Goal: Information Seeking & Learning: Learn about a topic

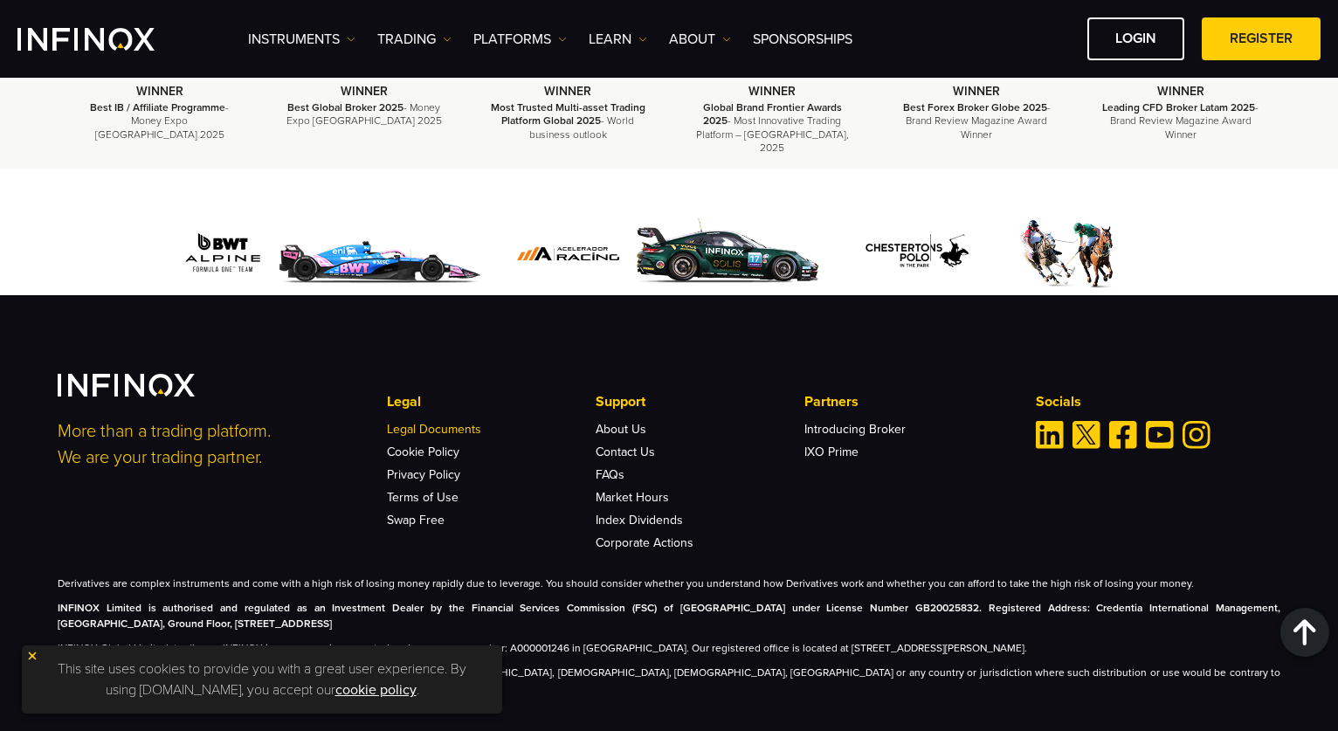
click at [463, 422] on link "Legal Documents" at bounding box center [434, 429] width 94 height 15
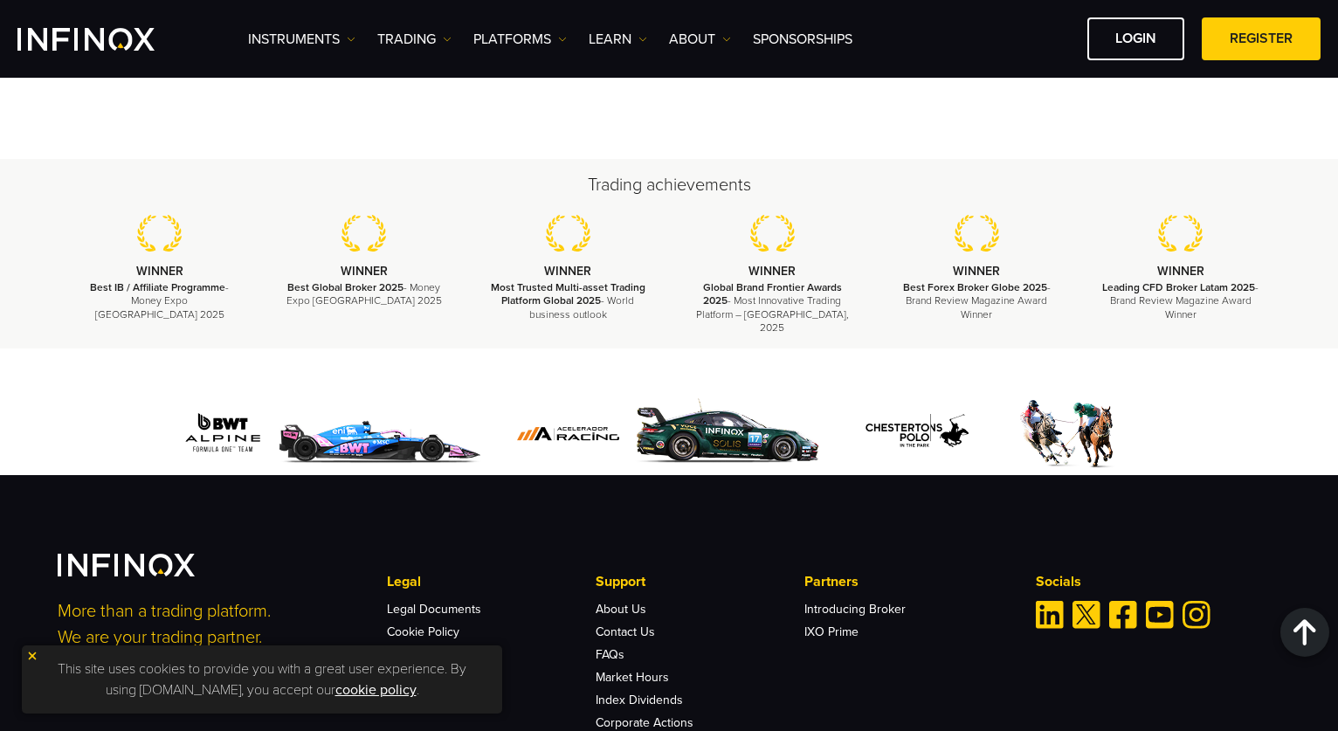
scroll to position [2892, 0]
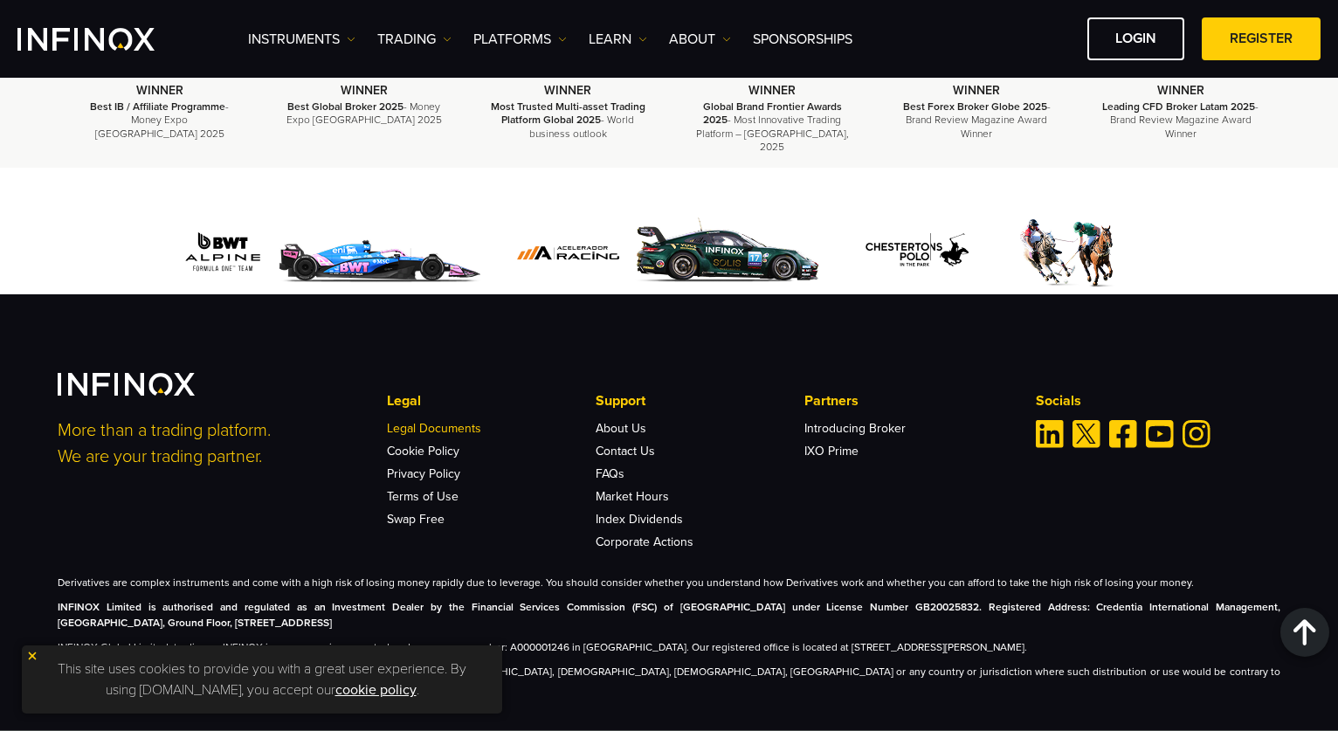
click at [466, 421] on link "Legal Documents" at bounding box center [434, 428] width 94 height 15
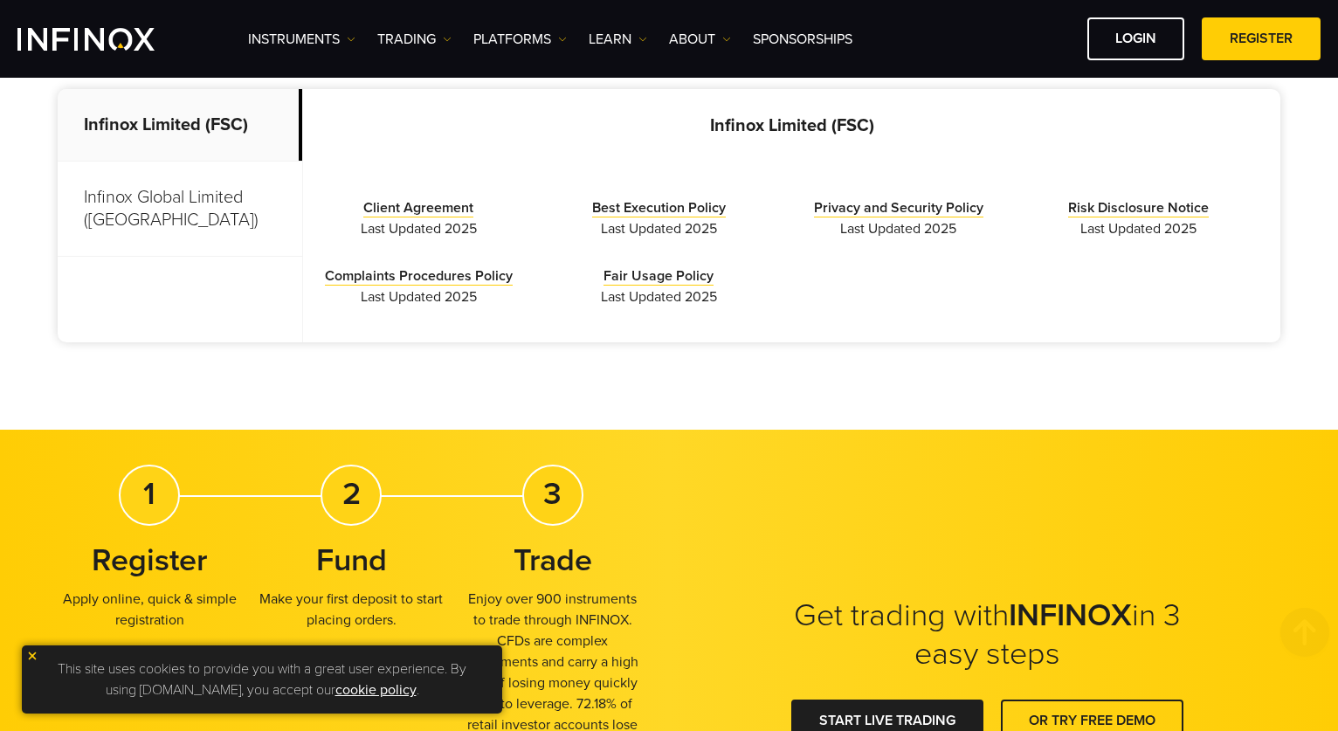
scroll to position [407, 0]
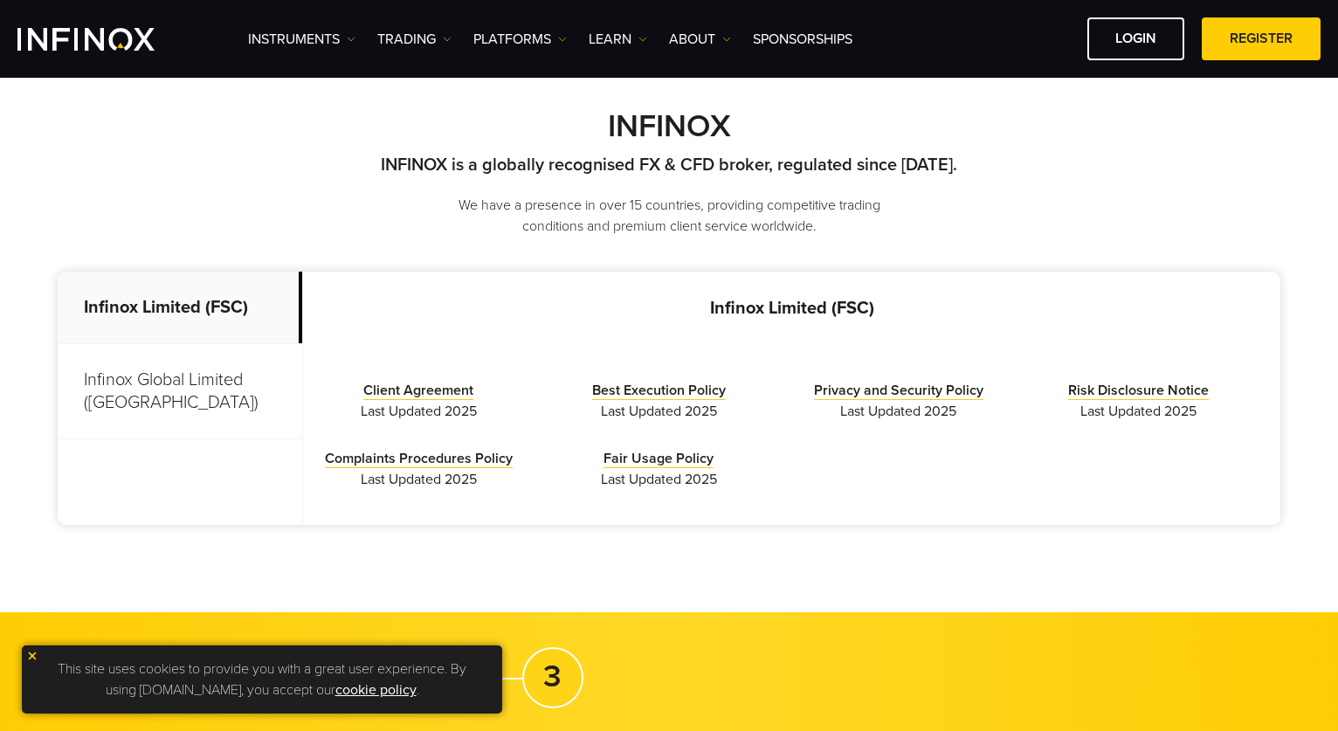
click at [179, 396] on p "Infinox Global Limited ([GEOGRAPHIC_DATA])" at bounding box center [180, 391] width 244 height 95
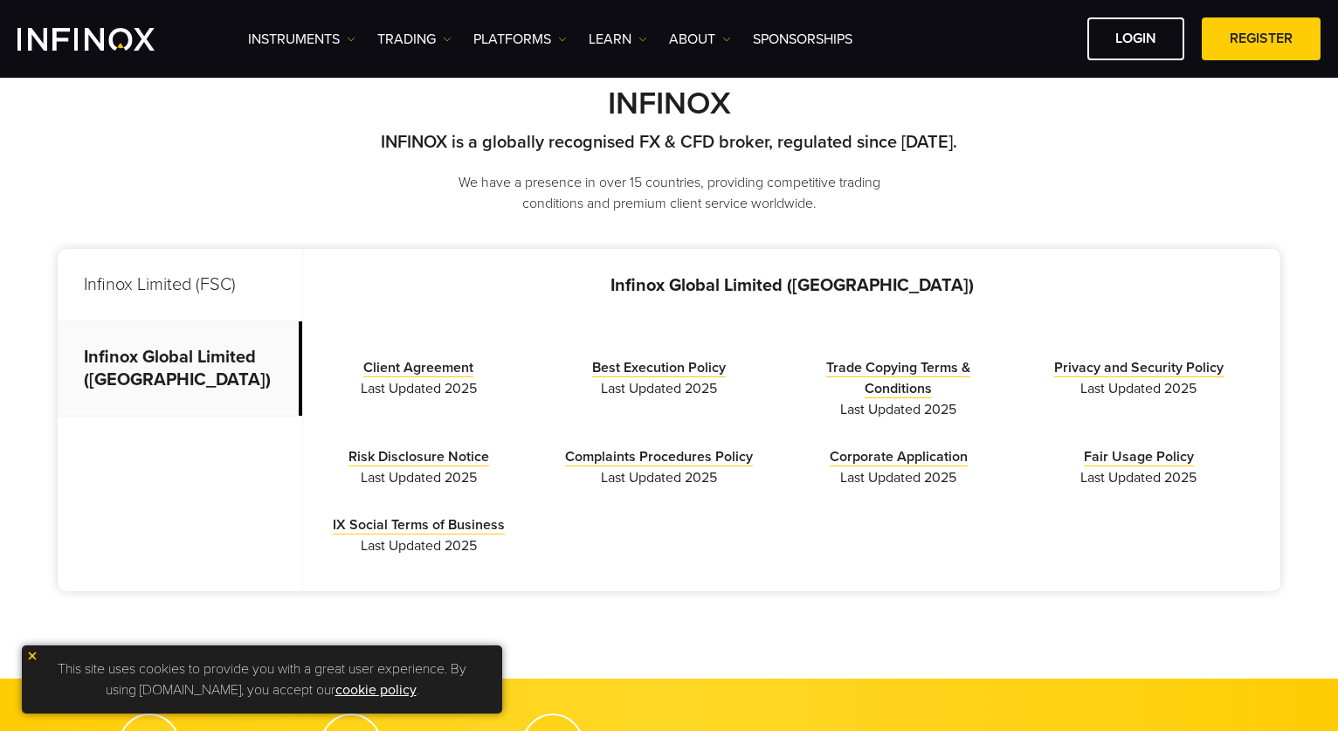
scroll to position [430, 0]
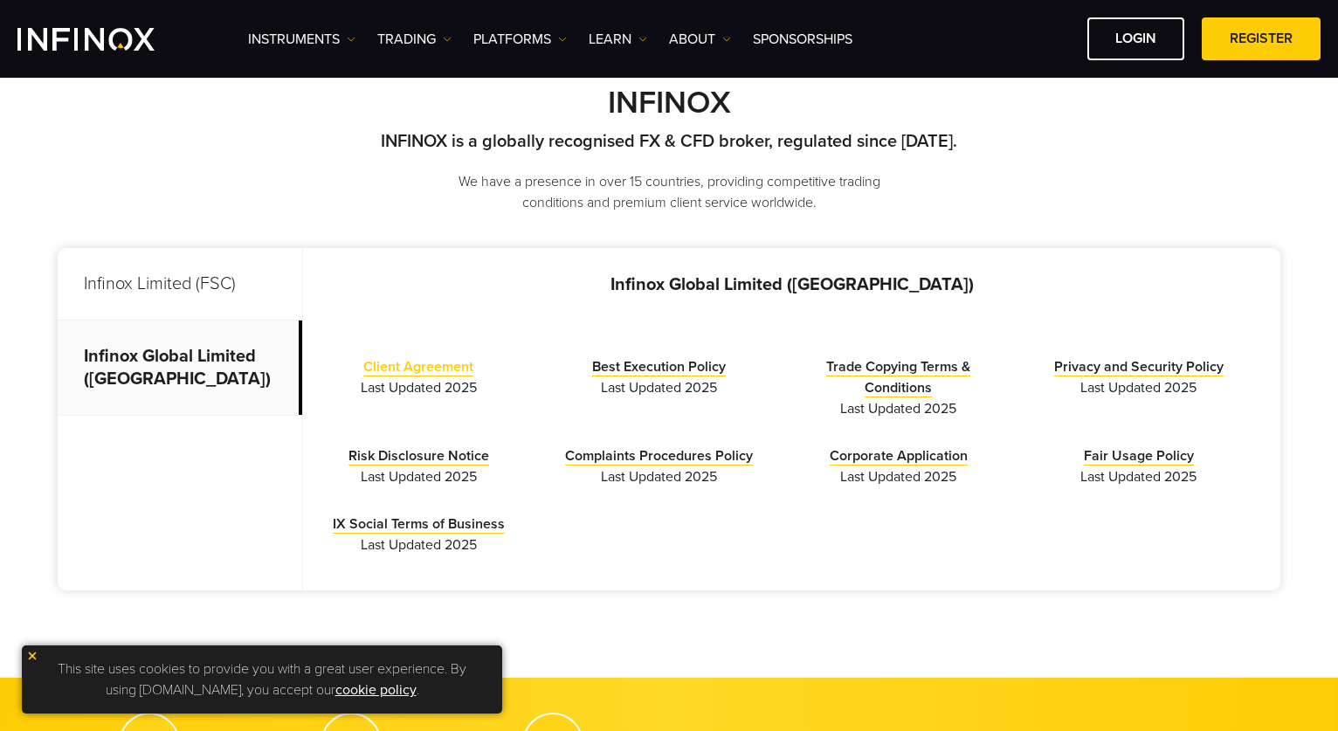
click at [437, 369] on link "Client Agreement" at bounding box center [418, 367] width 110 height 18
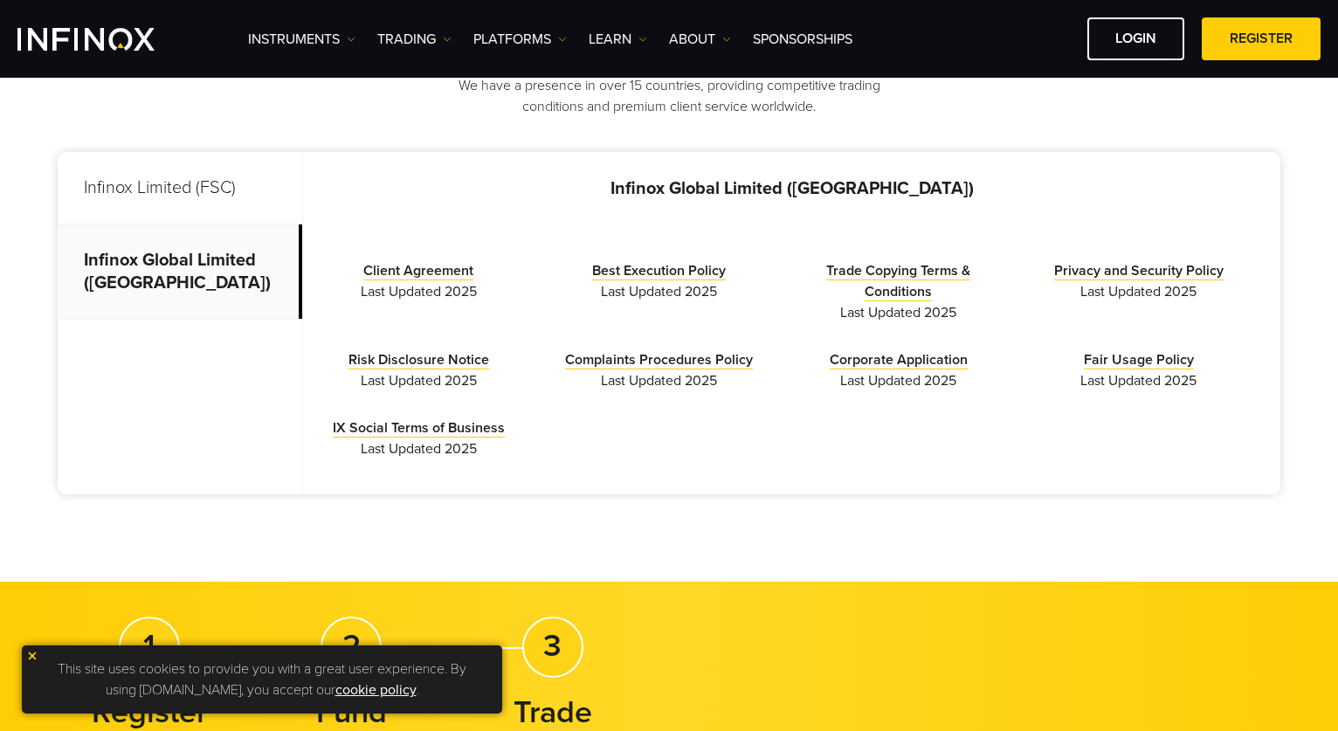
scroll to position [319, 0]
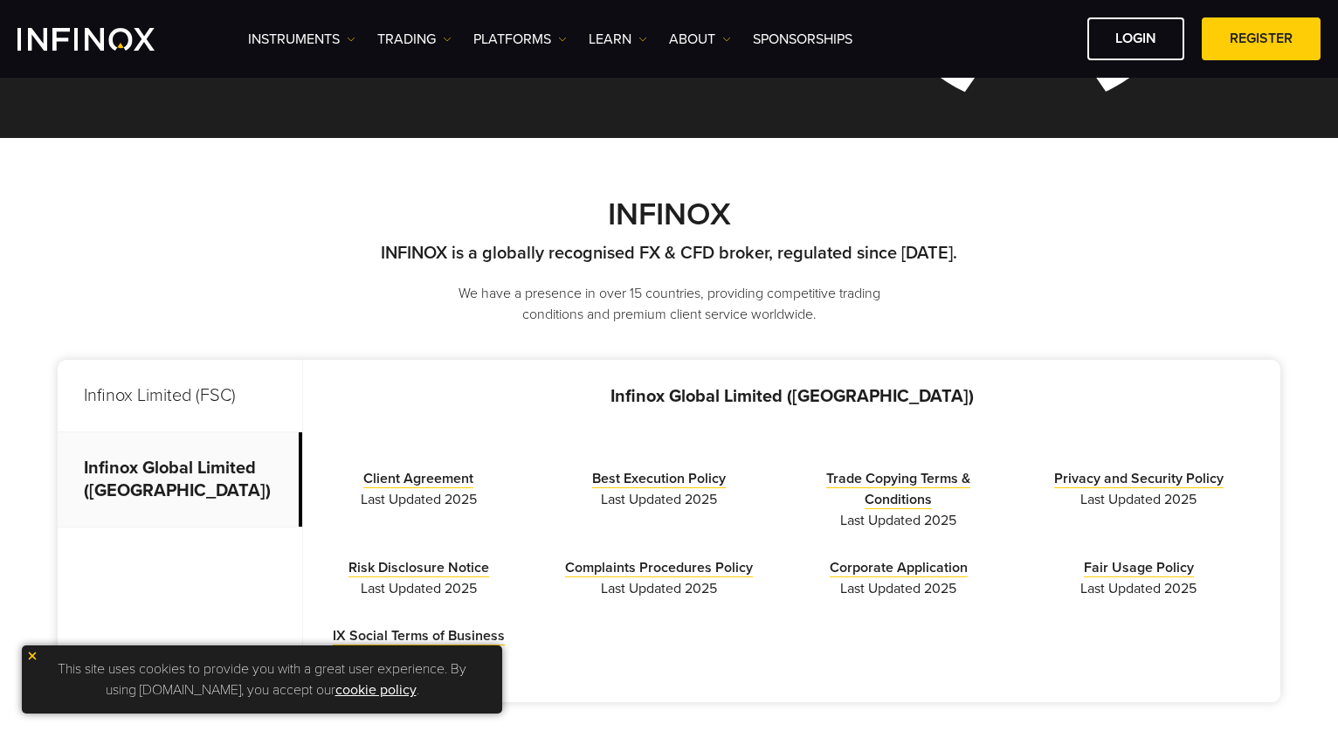
click at [196, 412] on p "Infinox Limited (FSC)" at bounding box center [180, 396] width 244 height 72
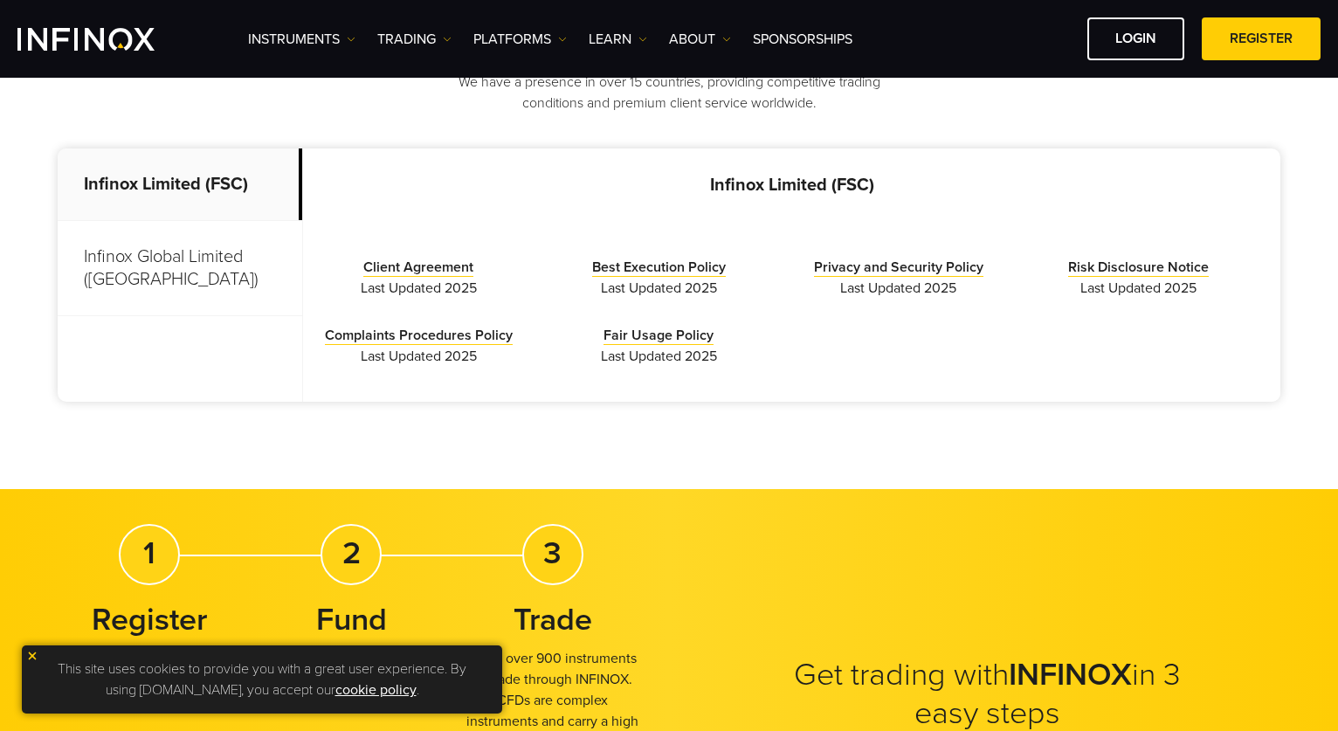
scroll to position [0, 0]
click at [167, 251] on p "Infinox Global Limited (Anguilla)" at bounding box center [180, 268] width 244 height 95
